Goal: Task Accomplishment & Management: Manage account settings

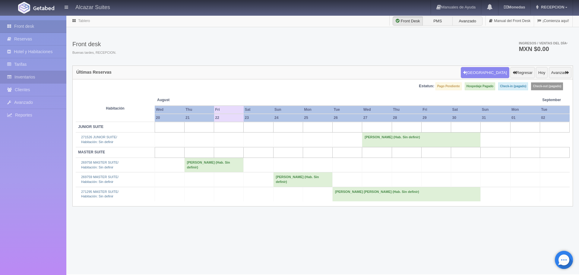
click at [46, 79] on link "Inventarios" at bounding box center [33, 77] width 66 height 12
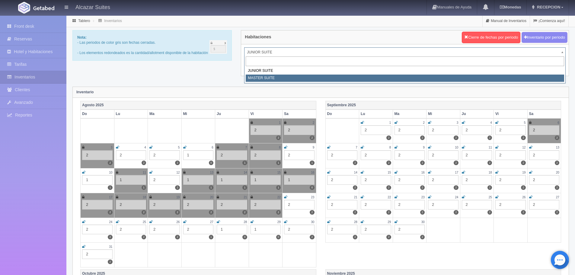
select select "305"
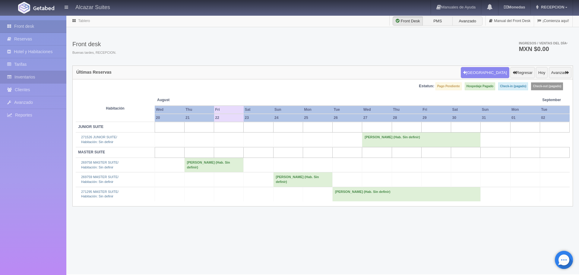
click at [47, 78] on link "Inventarios" at bounding box center [33, 77] width 66 height 12
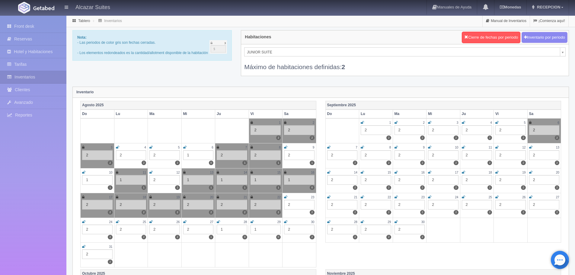
click at [286, 199] on icon at bounding box center [285, 197] width 3 height 4
